Goal: Task Accomplishment & Management: Use online tool/utility

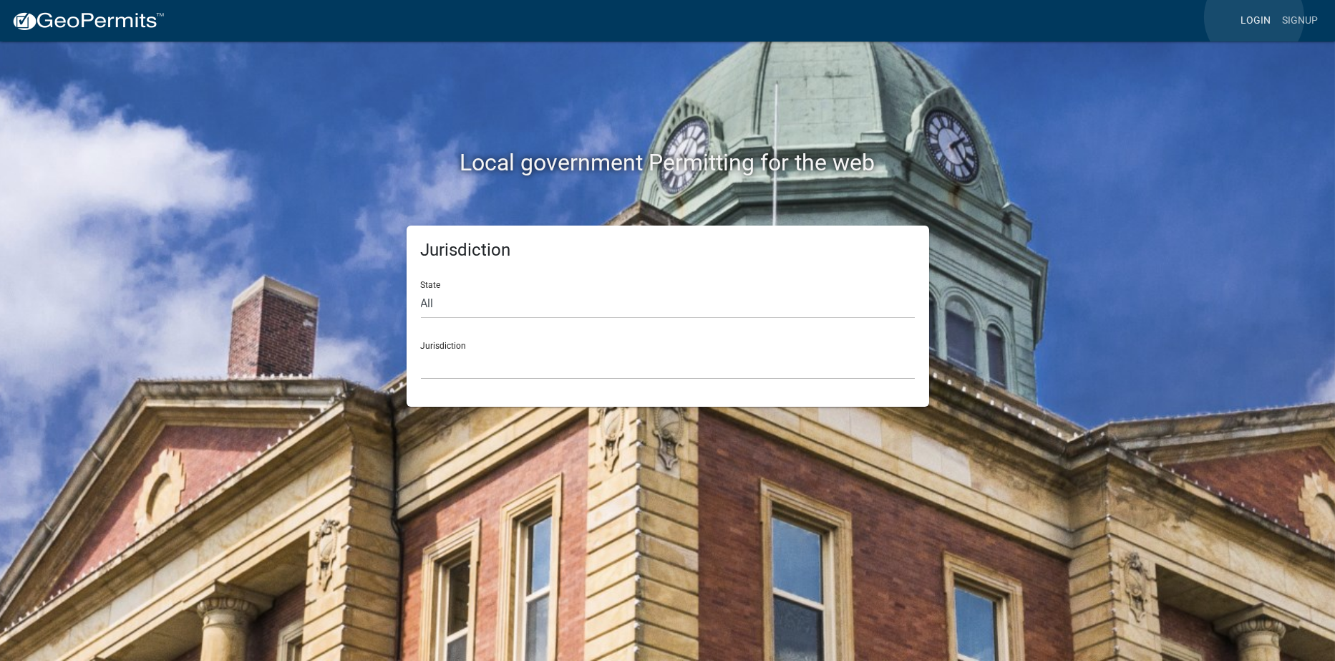
click at [1254, 17] on link "Login" at bounding box center [1256, 20] width 42 height 27
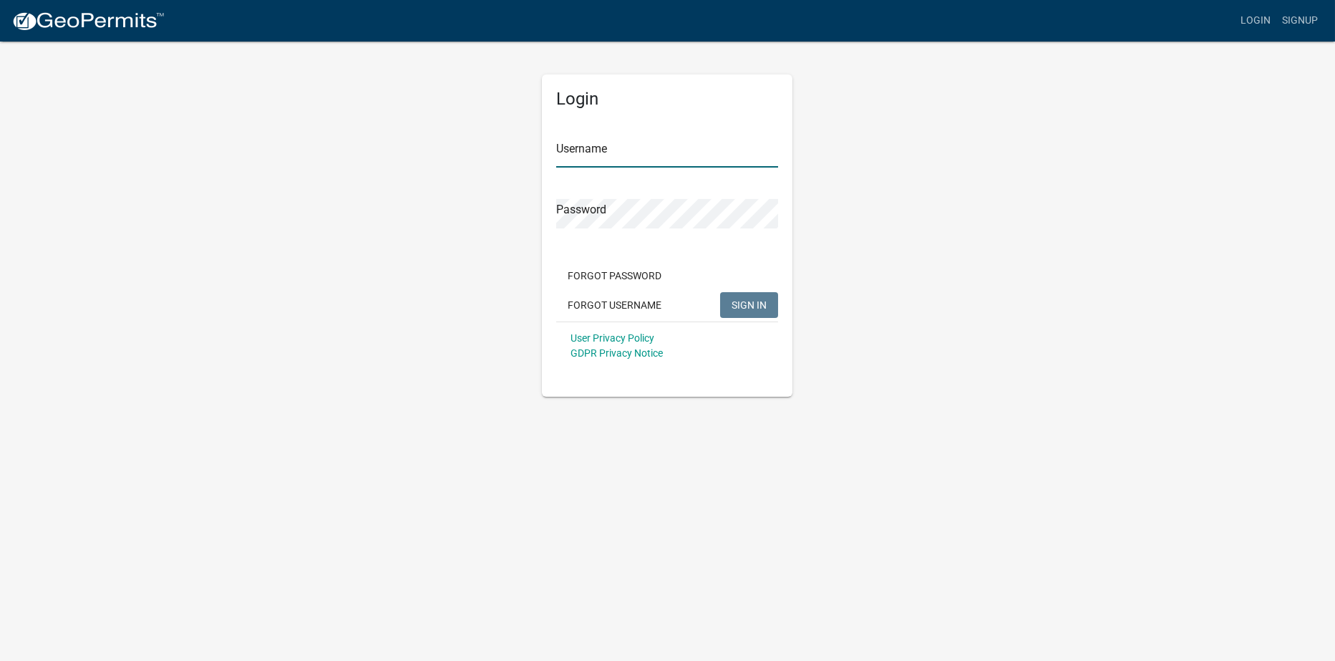
type input "[EMAIL_ADDRESS][DOMAIN_NAME]"
click at [742, 308] on span "SIGN IN" at bounding box center [749, 304] width 35 height 11
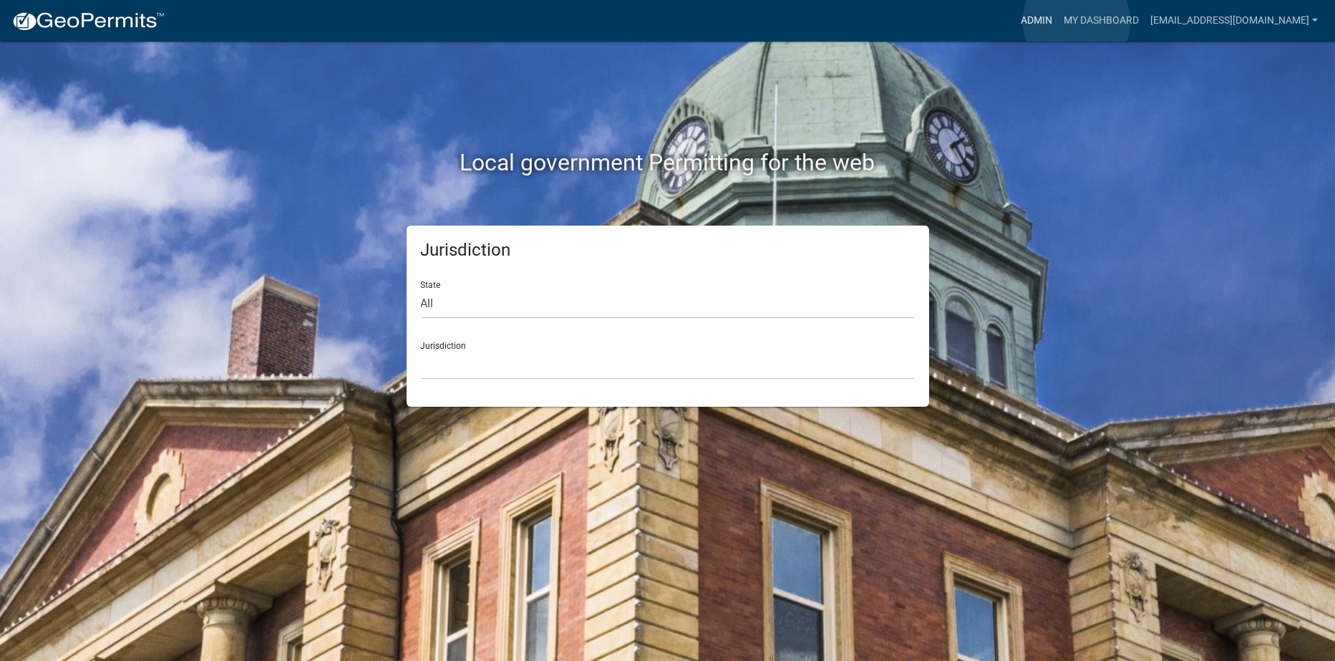
click at [1058, 21] on link "Admin" at bounding box center [1036, 20] width 43 height 27
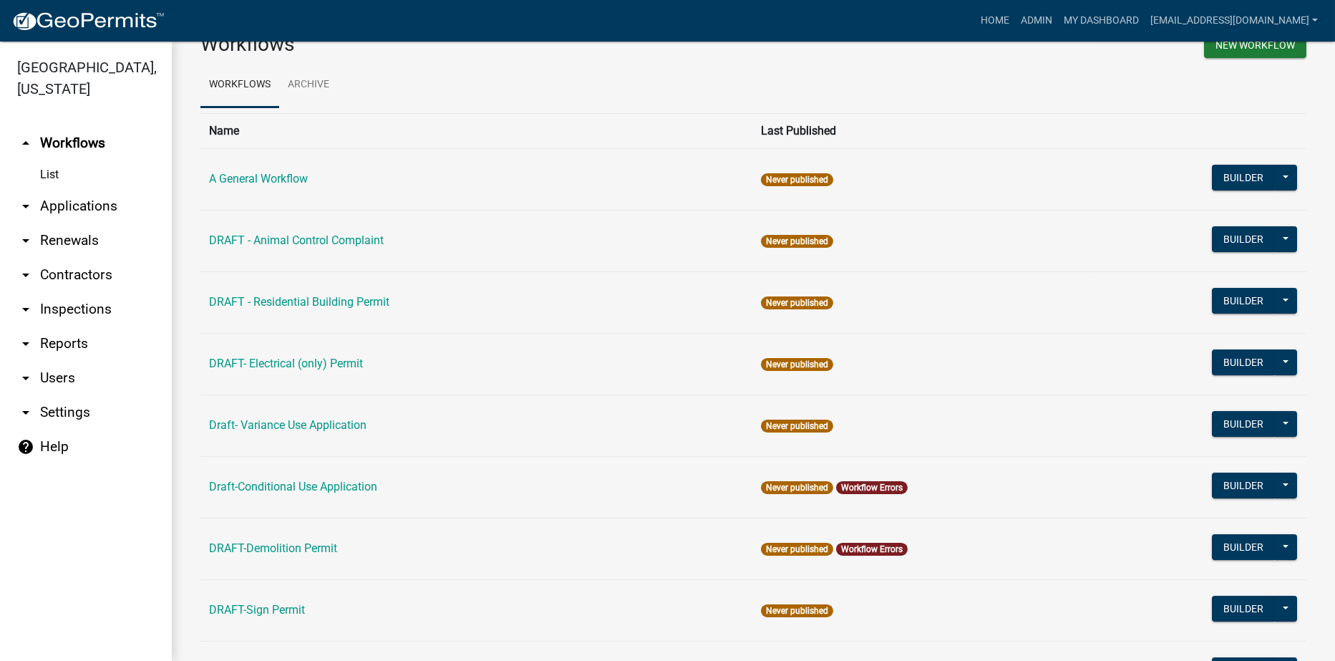
scroll to position [143, 0]
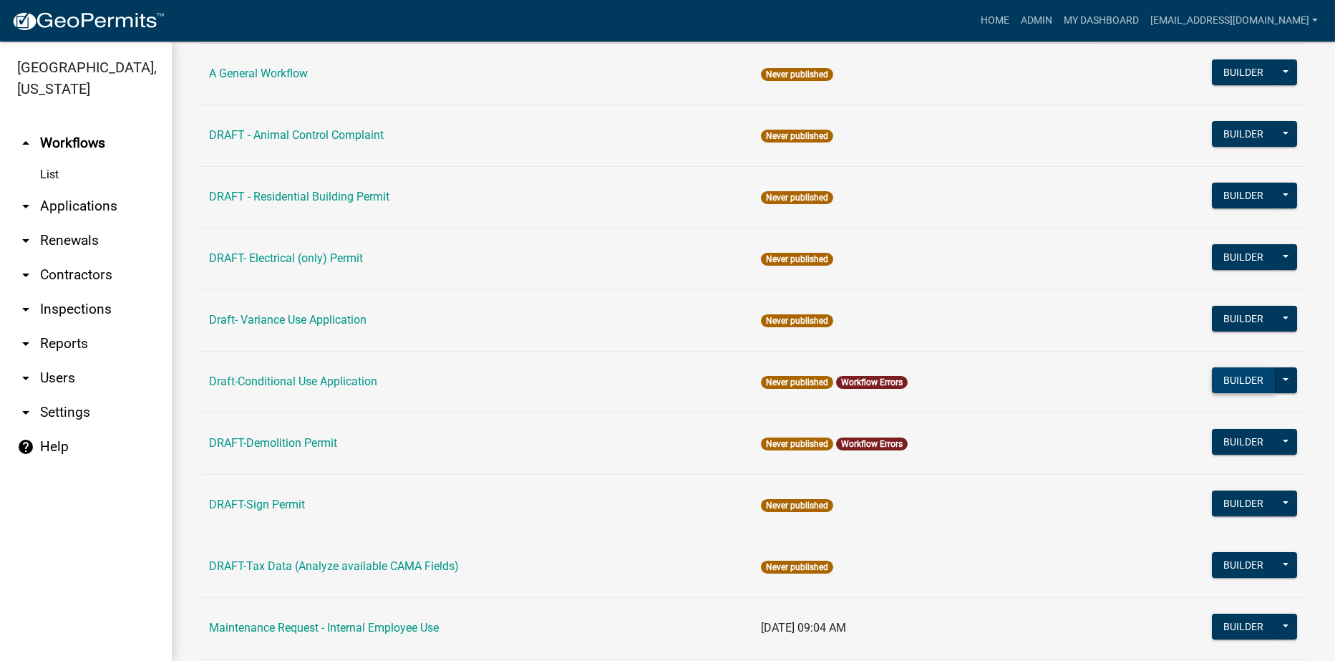
click at [1224, 378] on button "Builder" at bounding box center [1243, 380] width 63 height 26
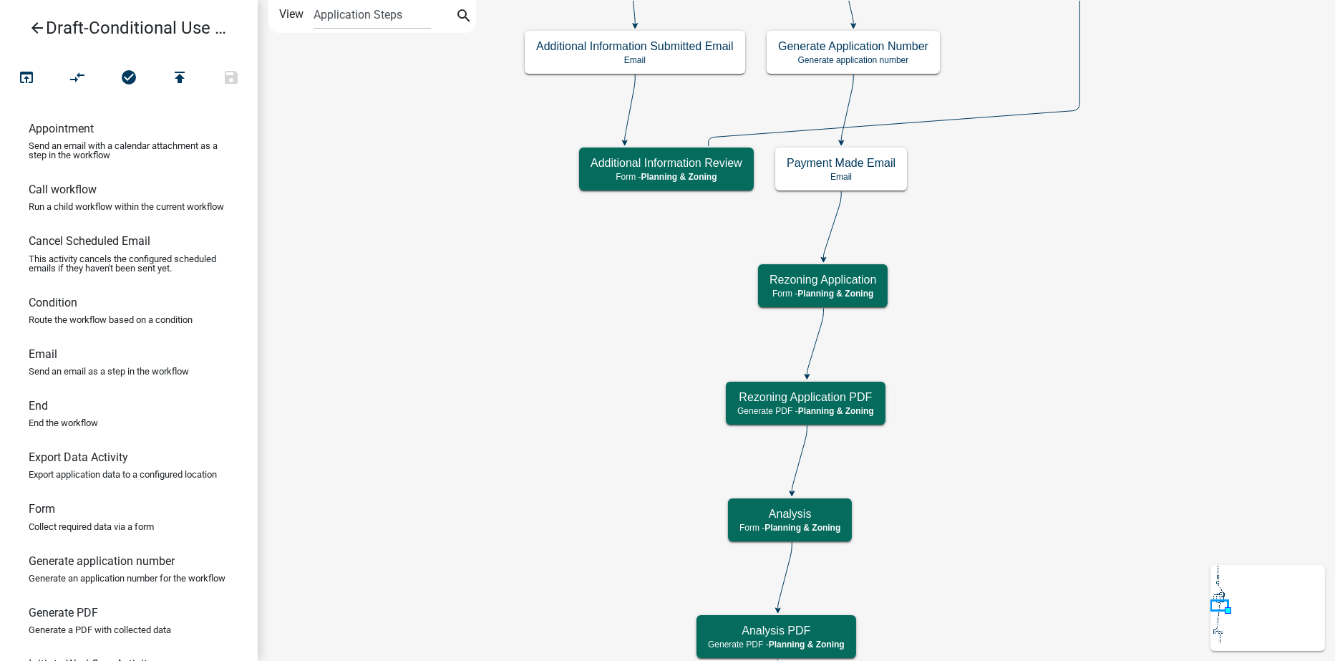
click at [33, 25] on icon "arrow_back" at bounding box center [37, 29] width 17 height 20
